Goal: Task Accomplishment & Management: Manage account settings

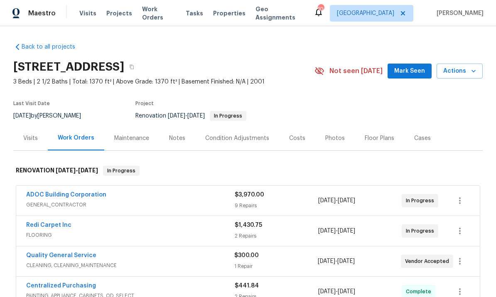
click at [88, 198] on link "ADOC Building Corporation" at bounding box center [66, 195] width 80 height 6
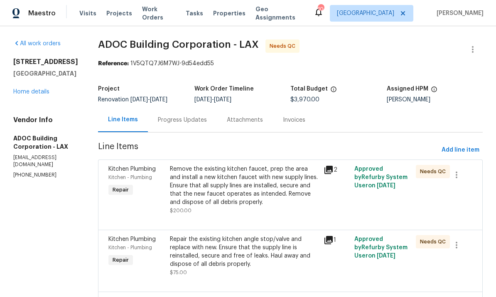
click at [43, 95] on link "Home details" at bounding box center [31, 92] width 36 height 6
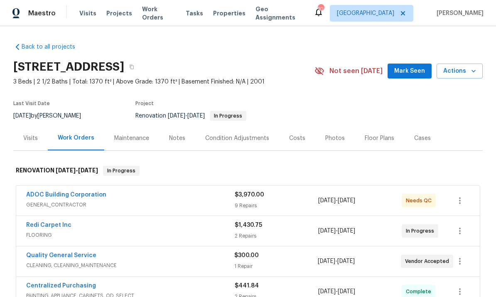
click at [201, 201] on div "ADOC Building Corporation" at bounding box center [130, 196] width 208 height 10
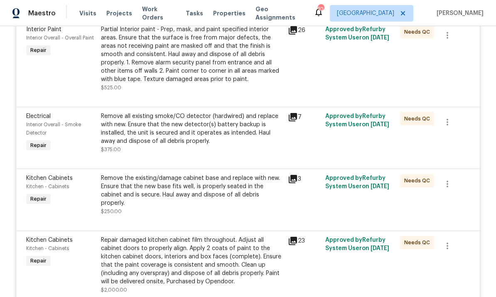
scroll to position [416, 0]
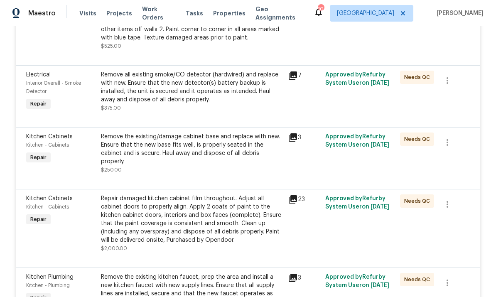
click at [241, 96] on div "Remove all existing smoke/CO detector (hardwired) and replace with new. Ensure …" at bounding box center [192, 87] width 182 height 33
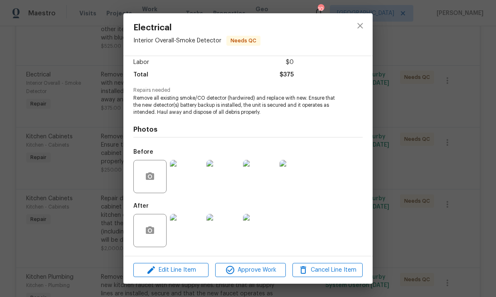
scroll to position [59, 0]
click at [178, 268] on span "Edit Line Item" at bounding box center [171, 270] width 70 height 10
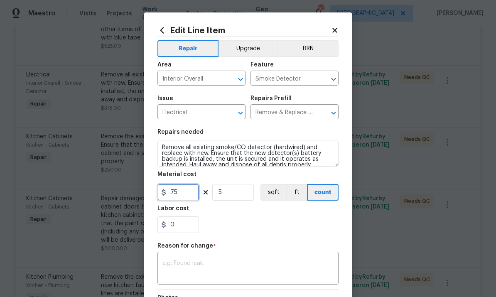
click at [183, 194] on input "75" at bounding box center [178, 192] width 42 height 17
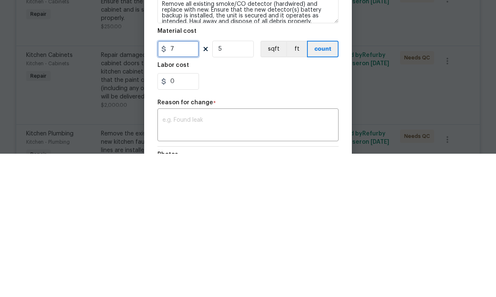
type input "0"
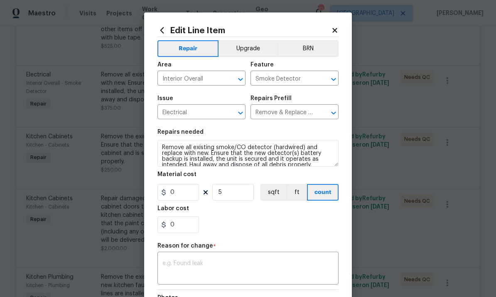
click at [334, 31] on icon at bounding box center [334, 30] width 5 height 5
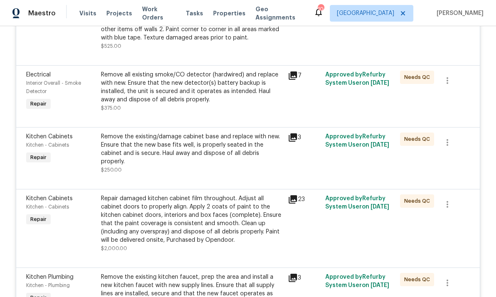
click at [295, 71] on icon at bounding box center [293, 75] width 8 height 8
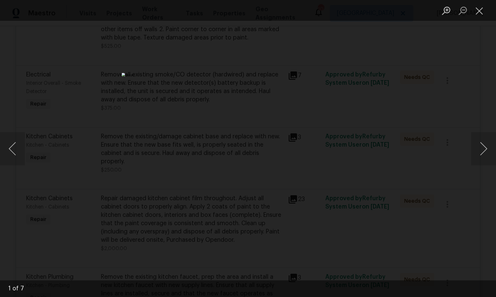
click at [479, 150] on button "Next image" at bounding box center [483, 148] width 25 height 33
click at [486, 145] on button "Next image" at bounding box center [483, 148] width 25 height 33
click at [484, 140] on button "Next image" at bounding box center [483, 148] width 25 height 33
click at [482, 141] on button "Next image" at bounding box center [483, 148] width 25 height 33
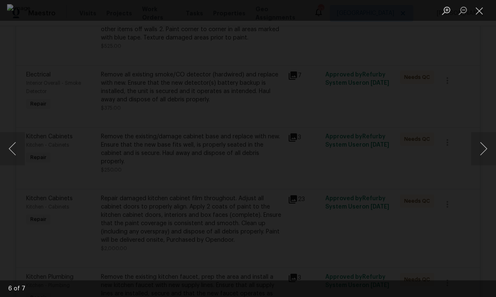
click at [481, 141] on button "Next image" at bounding box center [483, 148] width 25 height 33
click at [484, 138] on button "Next image" at bounding box center [483, 148] width 25 height 33
click at [233, 112] on img "Lightbox" at bounding box center [248, 148] width 253 height 151
click at [476, 10] on button "Close lightbox" at bounding box center [479, 10] width 17 height 15
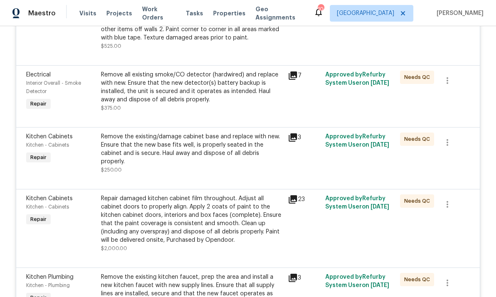
click at [297, 71] on icon at bounding box center [293, 75] width 8 height 8
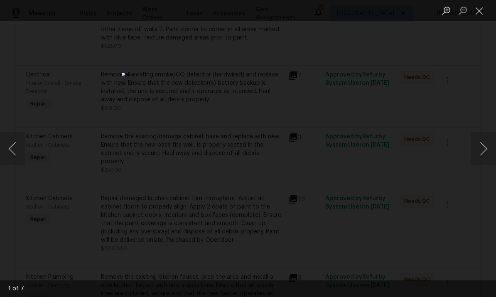
click at [480, 10] on button "Close lightbox" at bounding box center [479, 10] width 17 height 15
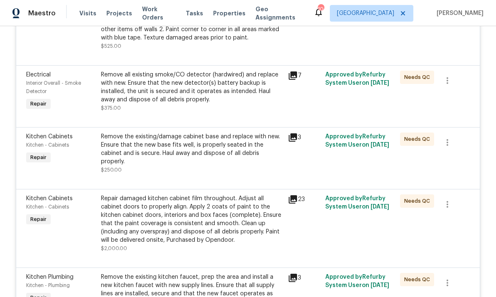
click at [238, 71] on div "Remove all existing smoke/CO detector (hardwired) and replace with new. Ensure …" at bounding box center [192, 87] width 182 height 33
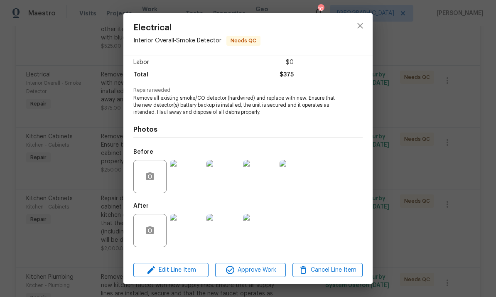
scroll to position [59, 0]
click at [189, 270] on span "Edit Line Item" at bounding box center [171, 270] width 70 height 10
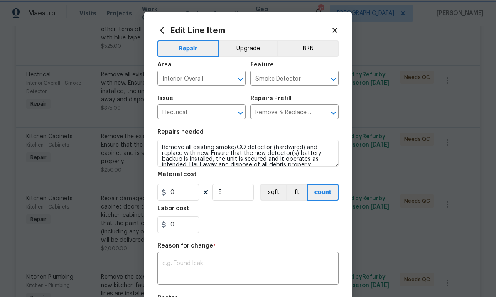
scroll to position [0, 0]
click at [233, 196] on input "5" at bounding box center [233, 192] width 42 height 17
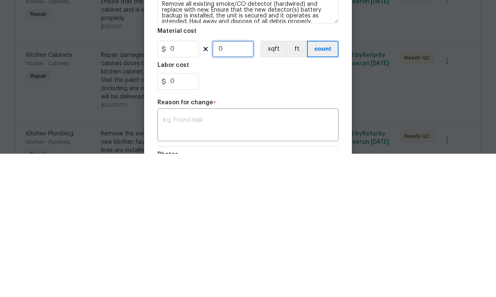
type input "0"
click at [193, 216] on input "0" at bounding box center [178, 224] width 42 height 17
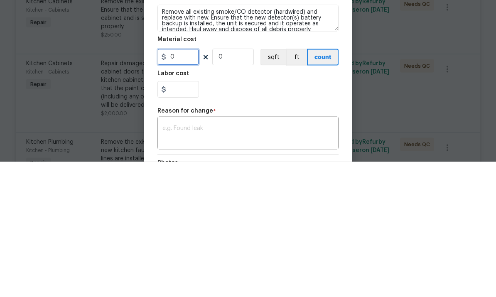
click at [182, 184] on input "0" at bounding box center [178, 192] width 42 height 17
type input "0"
type input "90"
click at [233, 184] on input "0" at bounding box center [233, 192] width 42 height 17
type input "6"
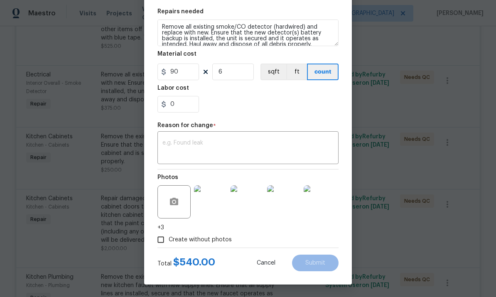
scroll to position [122, 0]
click at [187, 76] on input "90" at bounding box center [178, 72] width 42 height 17
type input "85"
click at [282, 114] on section "Repairs needed Remove all existing smoke/CO detector (hardwired) and replace wi…" at bounding box center [247, 61] width 181 height 114
click at [309, 150] on textarea at bounding box center [247, 148] width 171 height 17
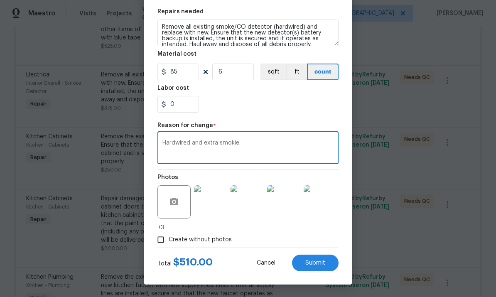
type textarea "Hardwired and extra smokie."
click at [317, 262] on span "Submit" at bounding box center [315, 263] width 20 height 6
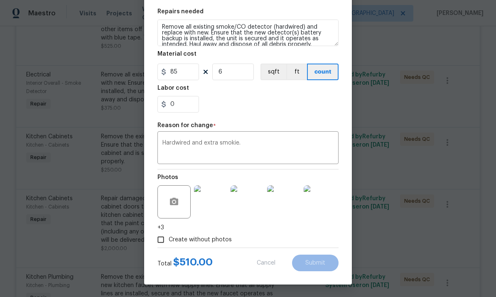
type input "5"
type input "75"
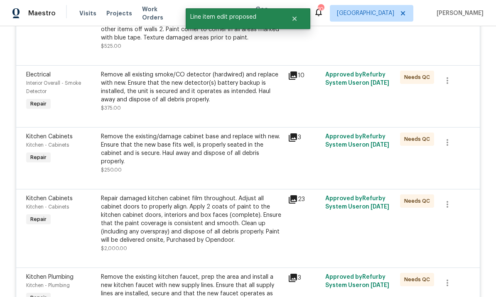
scroll to position [0, 0]
click at [104, 74] on div "Remove all existing smoke/CO detector (hardwired) and replace with new. Ensure …" at bounding box center [192, 87] width 182 height 33
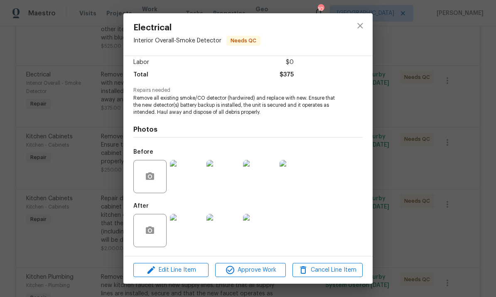
scroll to position [59, 0]
click at [206, 261] on div "Edit Line Item Approve Work Cancel Line Item" at bounding box center [247, 270] width 249 height 28
click at [189, 268] on span "Edit Line Item" at bounding box center [171, 270] width 70 height 10
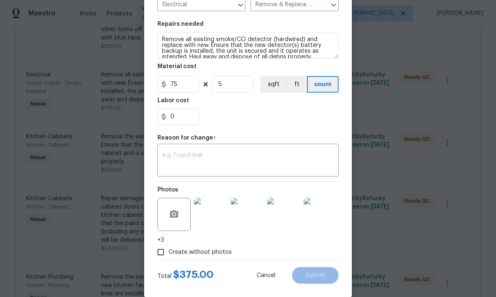
scroll to position [112, 0]
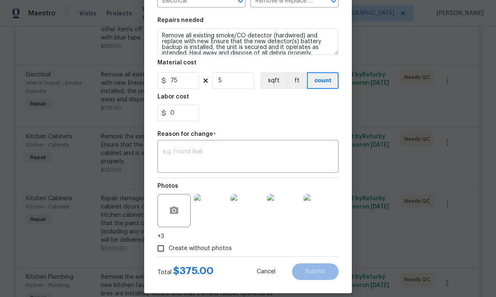
click at [179, 95] on section "Repairs needed Remove all existing smoke/CO detector (hardwired) and replace wi…" at bounding box center [247, 69] width 181 height 114
click at [185, 79] on input "75" at bounding box center [178, 80] width 42 height 17
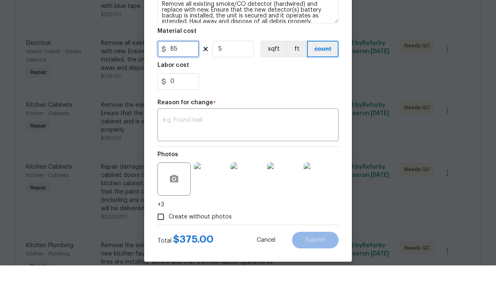
type input "85"
click at [240, 72] on input "5" at bounding box center [233, 80] width 42 height 17
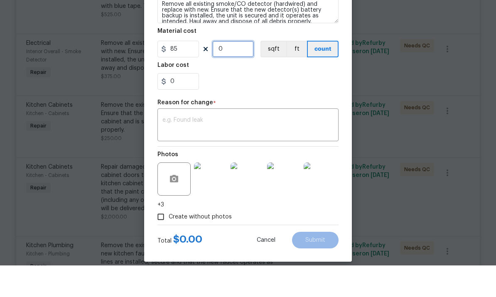
type input "6"
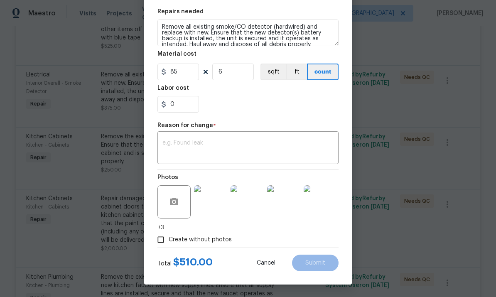
scroll to position [122, 0]
click at [294, 137] on div "x ​" at bounding box center [247, 148] width 181 height 31
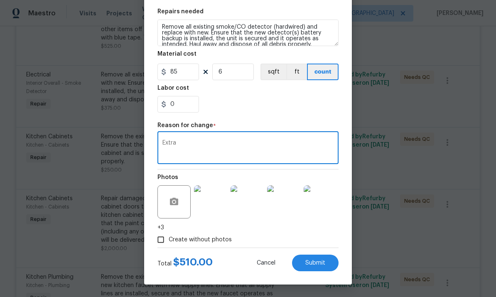
type textarea "Extra"
click at [320, 261] on span "Submit" at bounding box center [315, 263] width 20 height 6
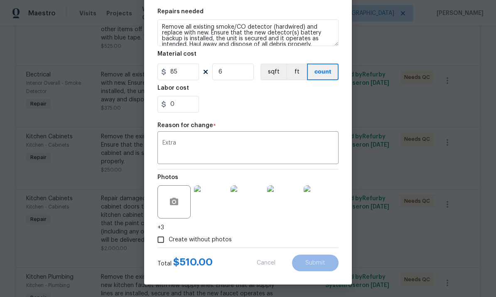
type input "75"
type input "5"
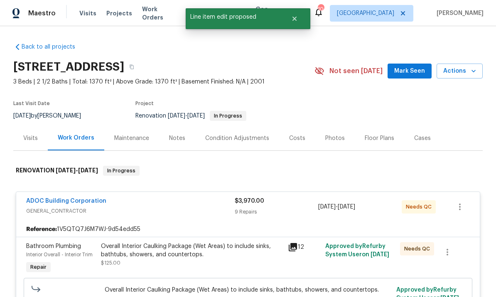
scroll to position [0, 0]
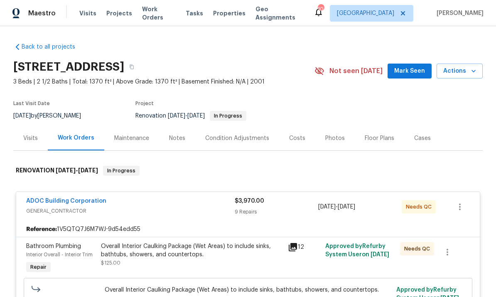
click at [69, 198] on link "ADOC Building Corporation" at bounding box center [66, 201] width 80 height 6
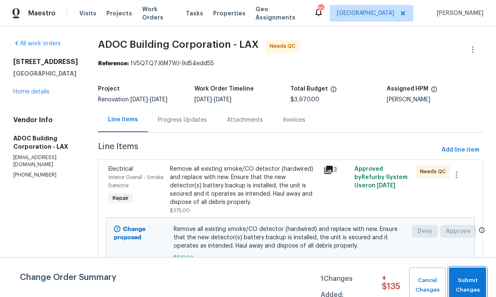
click at [467, 282] on span "Submit Changes" at bounding box center [467, 285] width 29 height 19
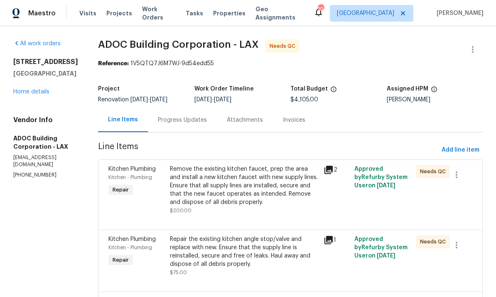
click at [29, 95] on link "Home details" at bounding box center [31, 92] width 36 height 6
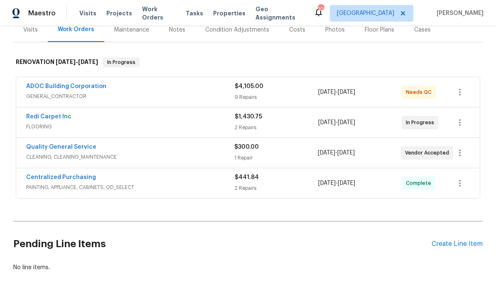
scroll to position [109, 0]
